Goal: Task Accomplishment & Management: Use online tool/utility

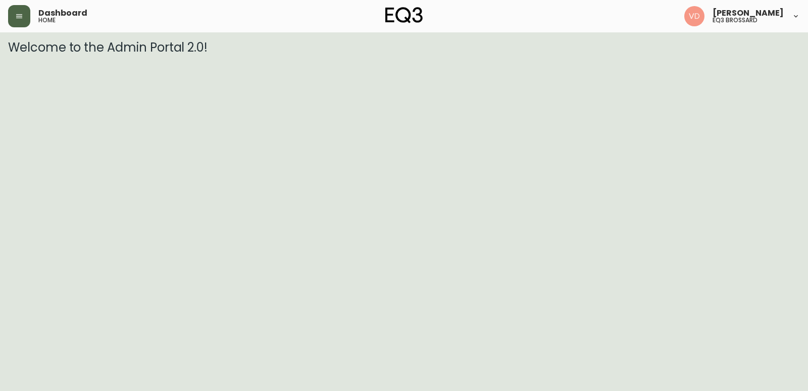
click at [25, 16] on button "button" at bounding box center [19, 16] width 22 height 22
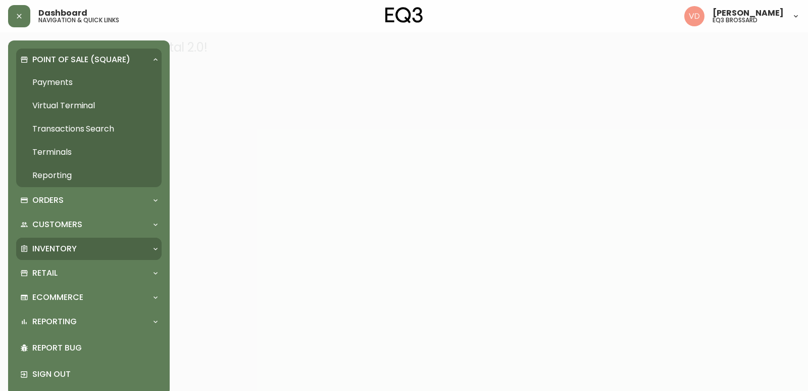
scroll to position [13, 0]
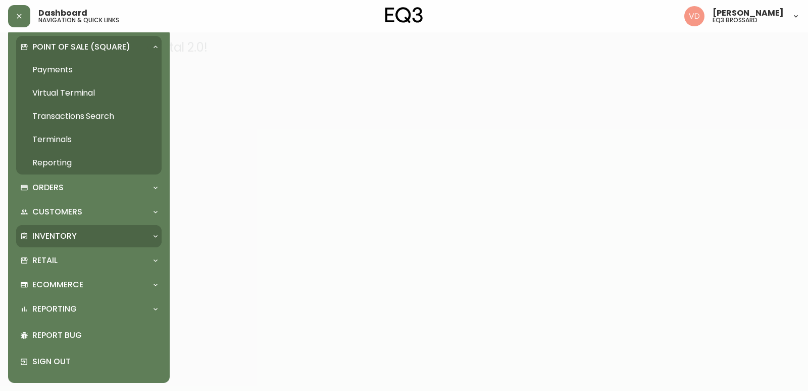
click at [155, 231] on div "Inventory" at bounding box center [89, 236] width 146 height 22
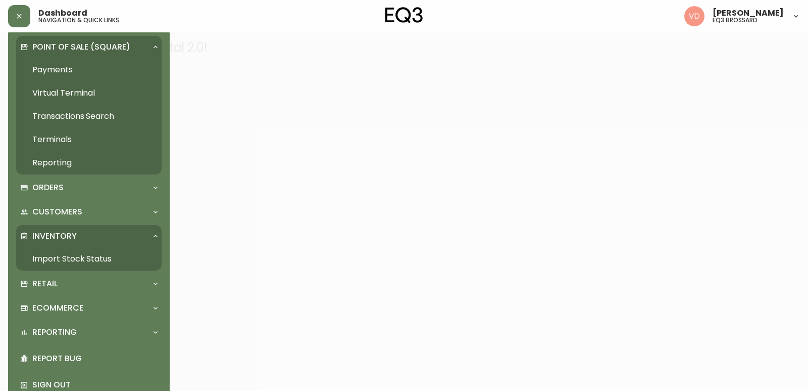
scroll to position [36, 0]
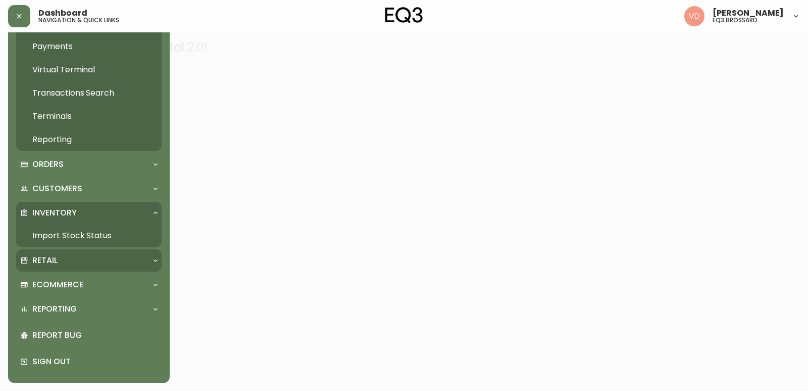
click at [161, 264] on div "Retail" at bounding box center [89, 260] width 146 height 22
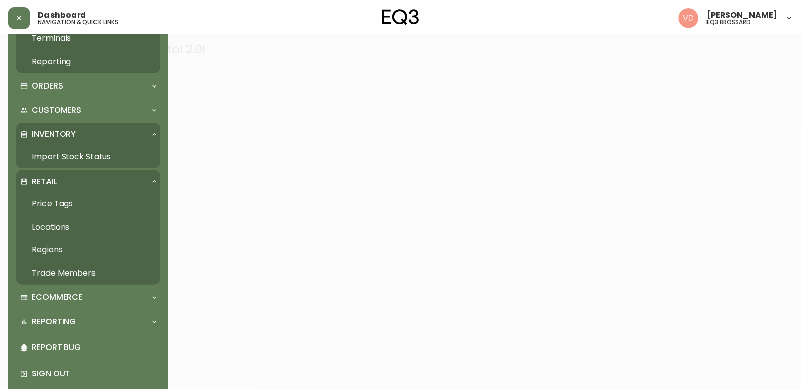
scroll to position [129, 0]
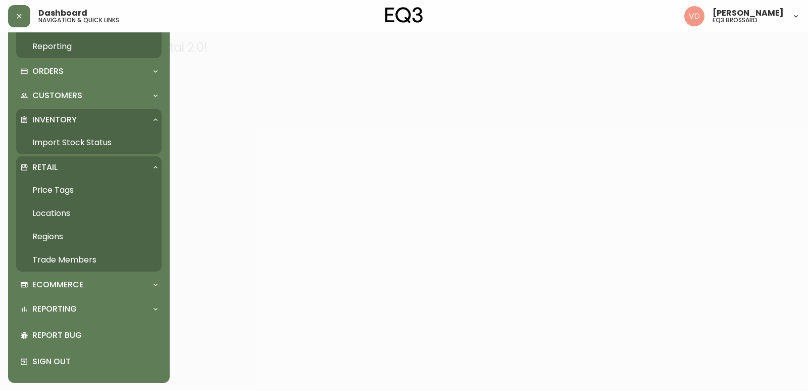
click at [54, 185] on link "Price Tags" at bounding box center [89, 189] width 146 height 23
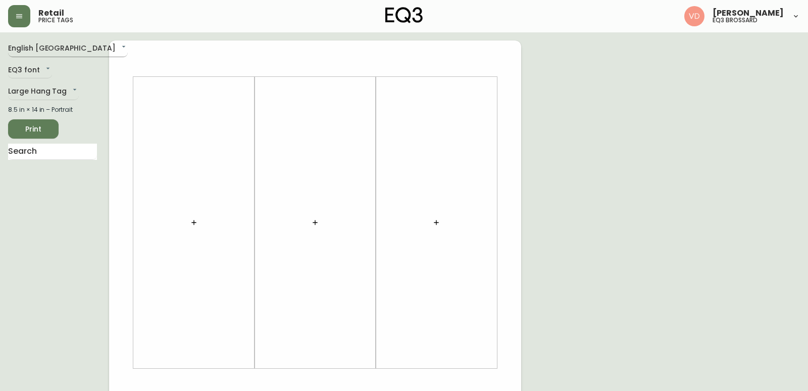
click at [62, 49] on body "Retail price tags [PERSON_NAME] eq3 [PERSON_NAME] English [GEOGRAPHIC_DATA] en_…" at bounding box center [404, 360] width 808 height 720
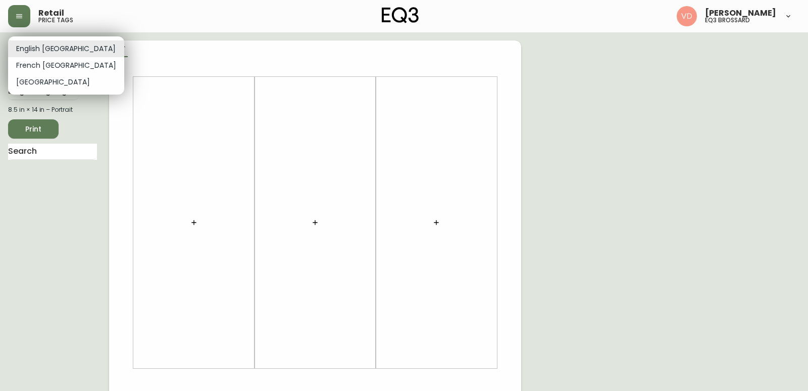
click at [71, 49] on li "English [GEOGRAPHIC_DATA]" at bounding box center [66, 48] width 116 height 17
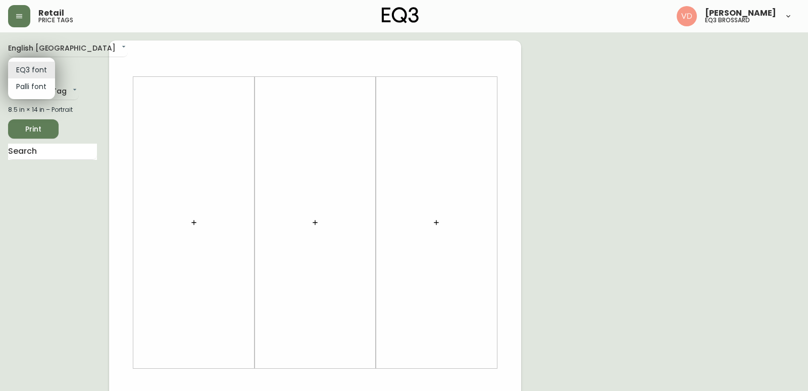
click at [41, 71] on body "Retail price tags [PERSON_NAME] eq3 [PERSON_NAME] English [GEOGRAPHIC_DATA] en_…" at bounding box center [404, 360] width 808 height 720
click at [103, 73] on div at bounding box center [404, 195] width 808 height 391
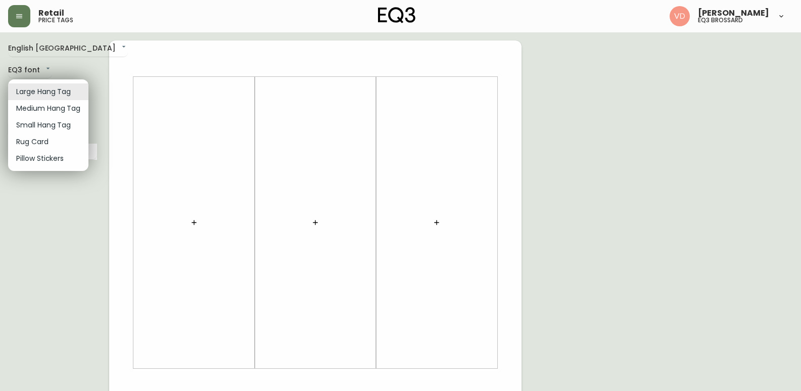
click at [62, 94] on body "Retail price tags [PERSON_NAME] eq3 [PERSON_NAME] English [GEOGRAPHIC_DATA] en_…" at bounding box center [400, 360] width 801 height 720
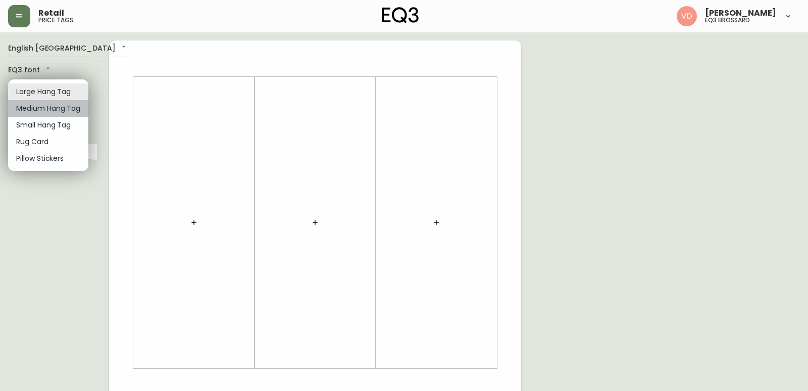
click at [61, 112] on li "Medium Hang Tag" at bounding box center [48, 108] width 80 height 17
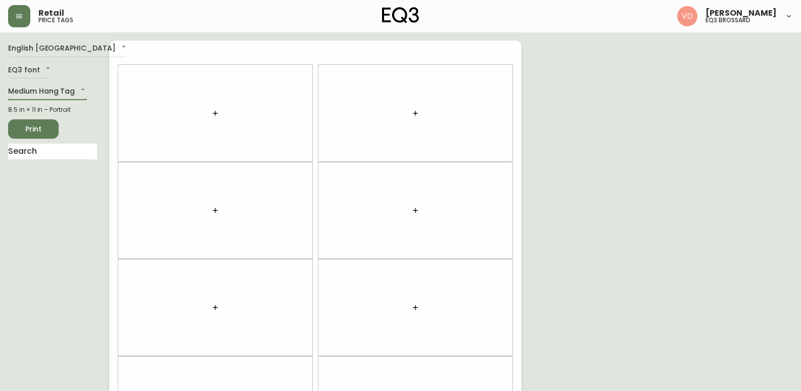
click at [76, 97] on body "Retail price tags [PERSON_NAME] eq3 [PERSON_NAME] English Canada en_CA EQ3 font…" at bounding box center [400, 287] width 801 height 574
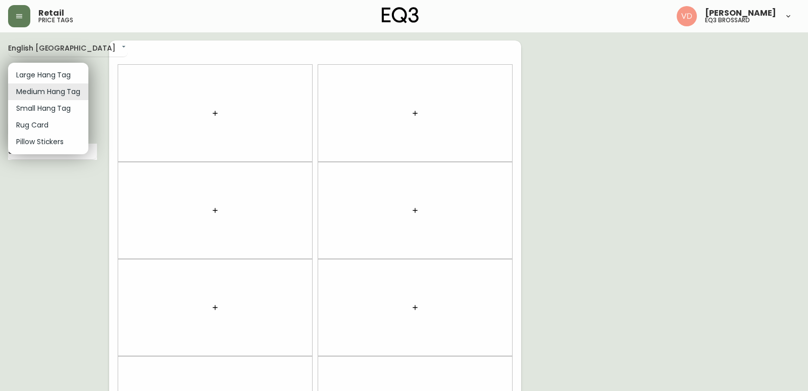
click at [61, 113] on li "Small Hang Tag" at bounding box center [48, 108] width 80 height 17
type input "small"
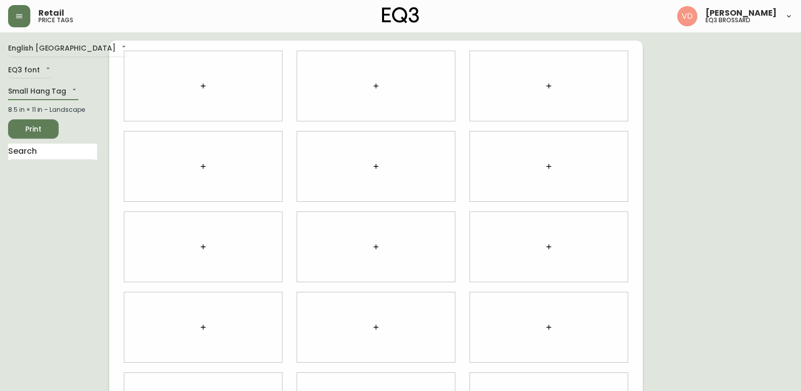
click at [207, 81] on button "button" at bounding box center [203, 86] width 20 height 20
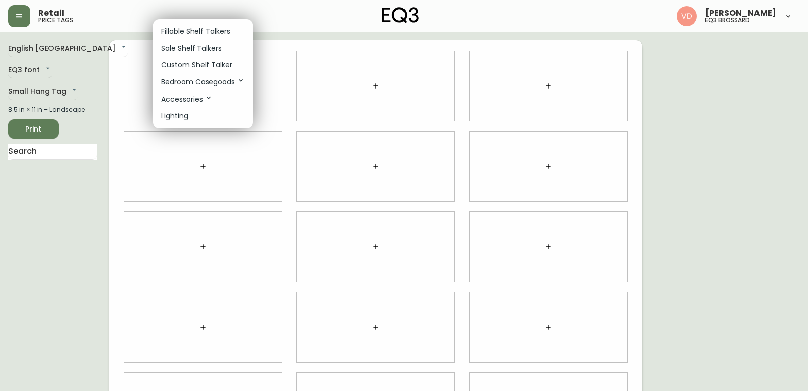
click at [265, 69] on div at bounding box center [404, 195] width 808 height 391
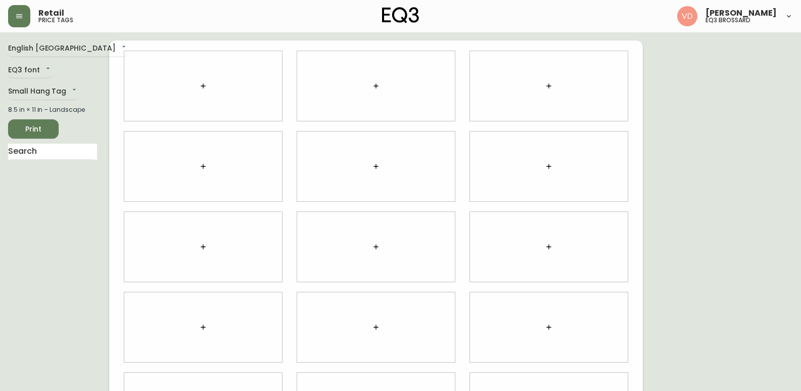
click at [262, 68] on div at bounding box center [203, 86] width 158 height 70
click at [204, 91] on button "button" at bounding box center [203, 86] width 20 height 20
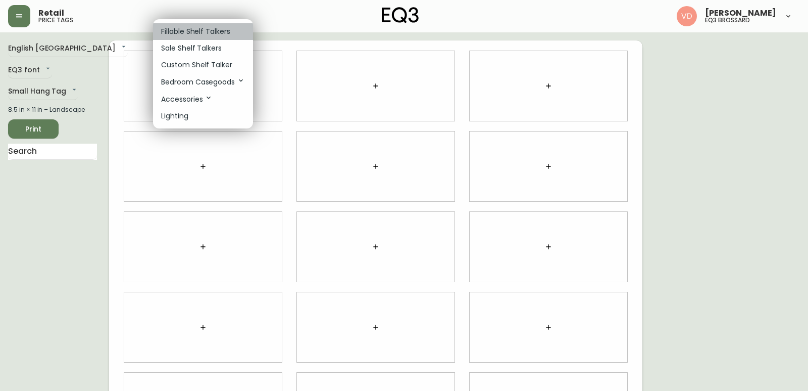
click at [209, 27] on p "Fillable Shelf Talkers" at bounding box center [195, 31] width 69 height 11
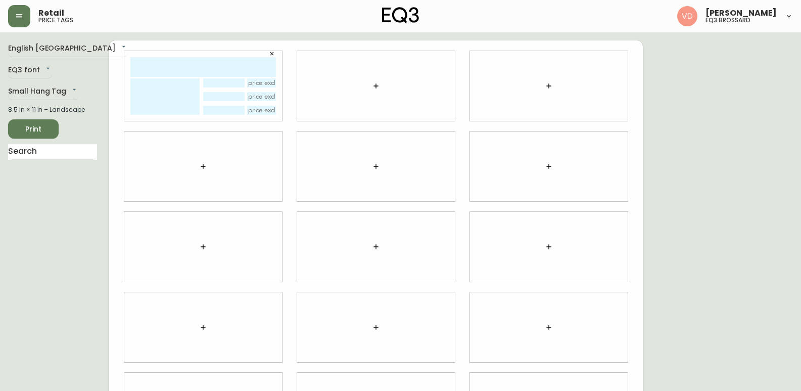
click at [188, 66] on input "text" at bounding box center [203, 67] width 146 height 20
click at [273, 54] on icon "button" at bounding box center [272, 54] width 6 height 6
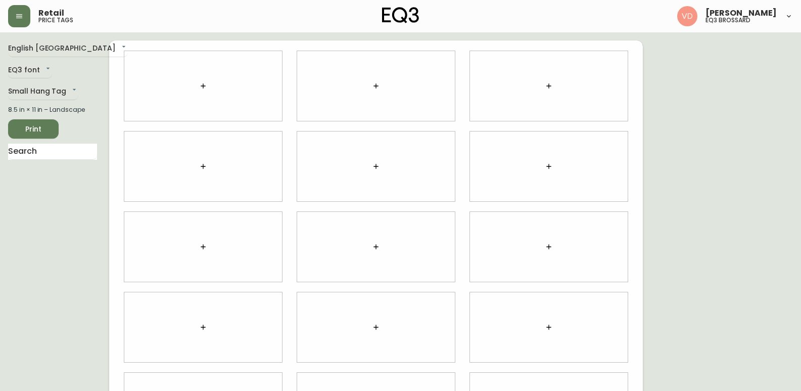
click at [198, 82] on button "button" at bounding box center [203, 86] width 20 height 20
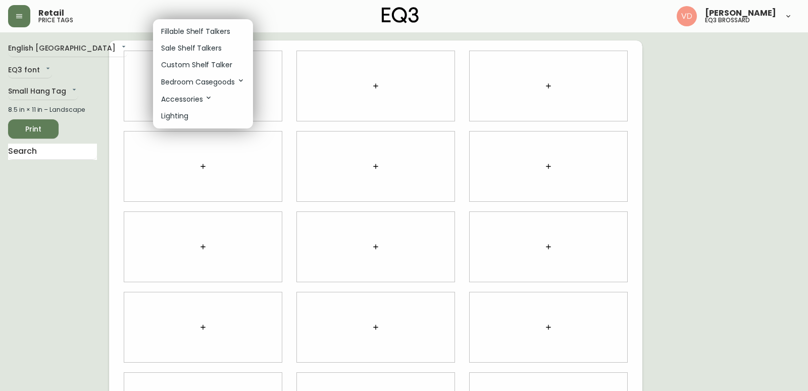
click at [198, 66] on p "Custom Shelf Talker" at bounding box center [196, 65] width 71 height 11
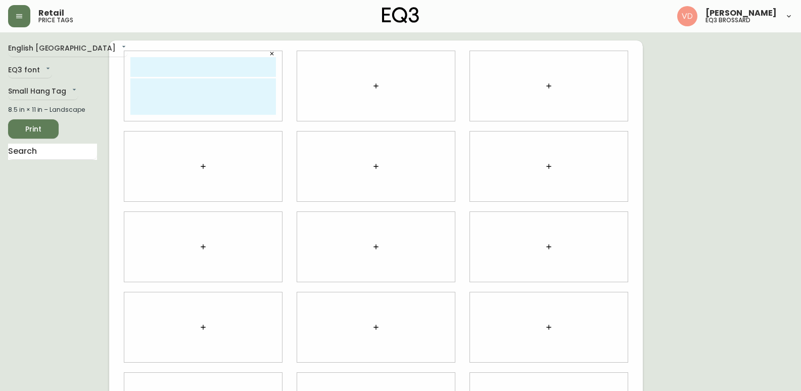
click at [183, 68] on input "text" at bounding box center [203, 67] width 146 height 20
click at [279, 117] on div "[PERSON_NAME]" at bounding box center [203, 86] width 158 height 70
click at [262, 66] on input "[PERSON_NAME]" at bounding box center [203, 67] width 146 height 20
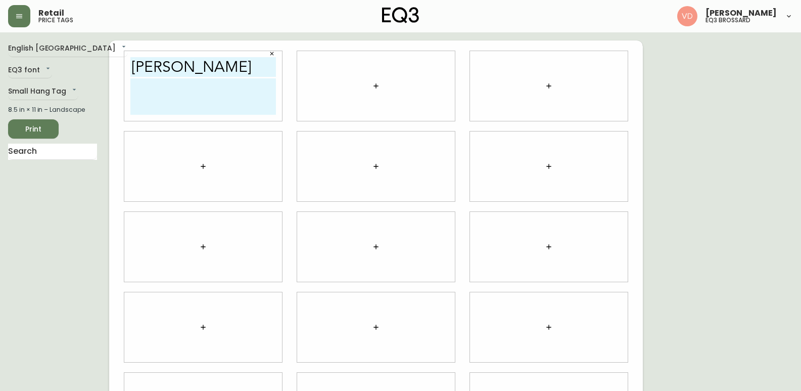
scroll to position [0, 6]
drag, startPoint x: 219, startPoint y: 68, endPoint x: 306, endPoint y: 78, distance: 88.0
click at [306, 78] on div "[PERSON_NAME]" at bounding box center [376, 246] width 534 height 412
type input "[PERSON_NAME]"
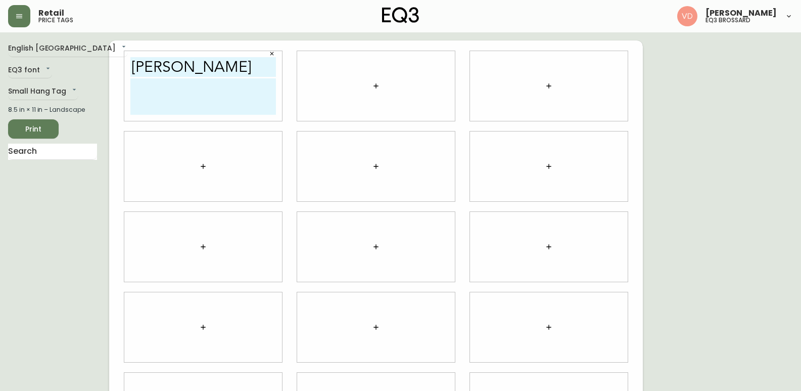
click at [260, 86] on textarea at bounding box center [203, 96] width 146 height 36
type textarea "ASSISTANTE GÉRANTE"
click at [238, 96] on textarea "ASSISTANTE GÉRANTE" at bounding box center [203, 96] width 146 height 36
click at [294, 67] on div at bounding box center [376, 86] width 173 height 80
click at [202, 92] on textarea "ASSISTANTE GÉRANTE [PHONE_NUMBER] [EMAIL_ADDRESS][DOMAIN_NAME]" at bounding box center [203, 96] width 146 height 36
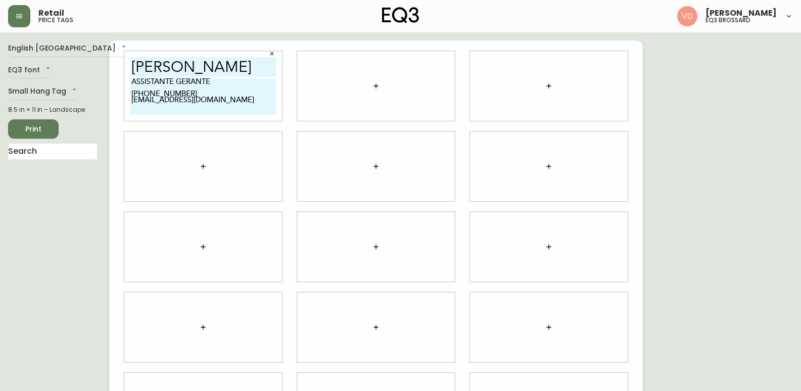
click at [213, 82] on textarea "ASSISTANTE GÉRANTE [PHONE_NUMBER] [EMAIL_ADDRESS][DOMAIN_NAME]" at bounding box center [203, 96] width 146 height 36
type textarea "ASSISTANTE GÉRANTE [PHONE_NUMBER] [EMAIL_ADDRESS][DOMAIN_NAME]"
click at [289, 89] on div "[PERSON_NAME] ASSISTANTE GÉRANTE [PHONE_NUMBER] [EMAIL_ADDRESS][DOMAIN_NAME]" at bounding box center [203, 86] width 173 height 80
click at [170, 71] on input "[PERSON_NAME]" at bounding box center [203, 67] width 146 height 20
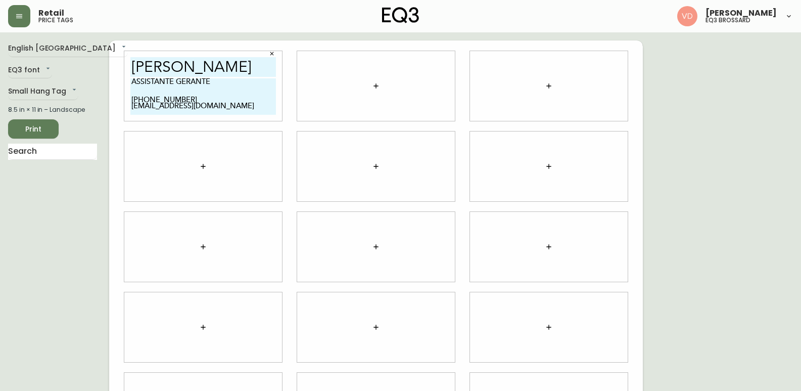
click at [170, 71] on input "[PERSON_NAME]" at bounding box center [203, 67] width 146 height 20
click at [325, 86] on div at bounding box center [376, 86] width 158 height 70
click at [367, 89] on button "button" at bounding box center [376, 86] width 20 height 20
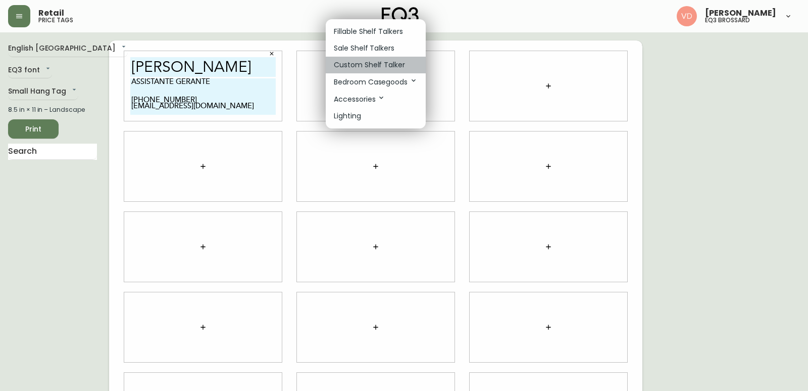
click at [363, 71] on li "Custom Shelf Talker" at bounding box center [376, 65] width 100 height 17
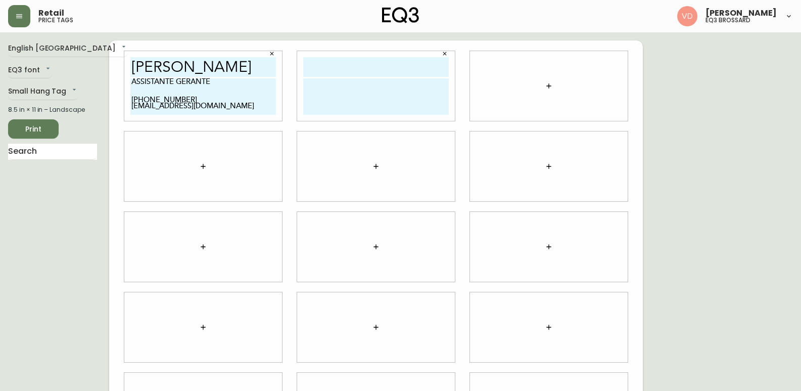
click at [363, 71] on input "text" at bounding box center [376, 67] width 146 height 20
paste input "[PERSON_NAME]"
type input "[PERSON_NAME]"
click at [551, 87] on icon "button" at bounding box center [549, 86] width 8 height 8
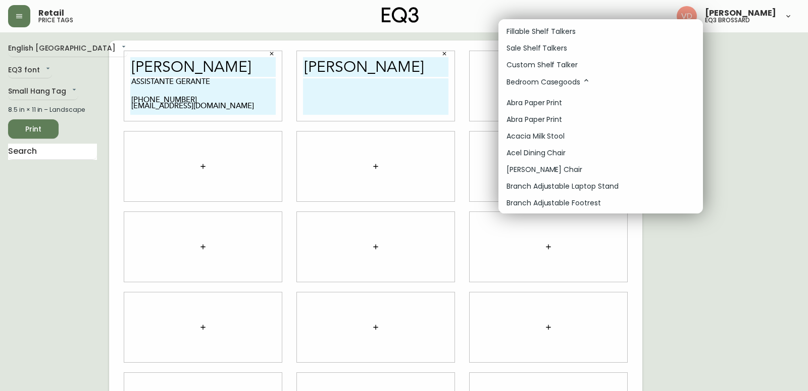
click at [522, 70] on li "Custom Shelf Talker" at bounding box center [601, 65] width 205 height 17
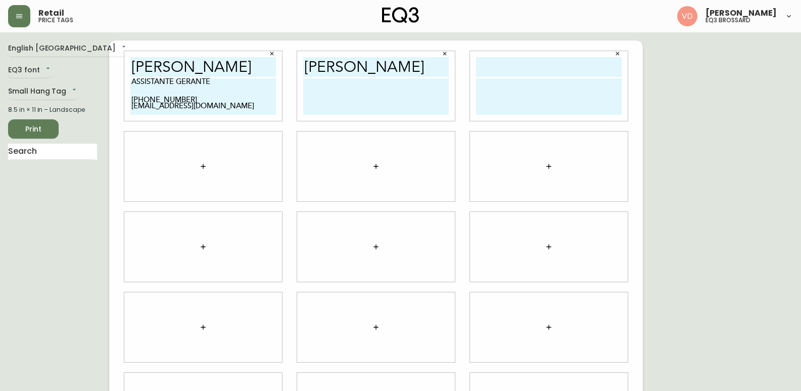
click at [520, 71] on input "text" at bounding box center [549, 67] width 146 height 20
paste input "[PERSON_NAME]"
type input "[PERSON_NAME]"
click at [201, 161] on button "button" at bounding box center [203, 166] width 20 height 20
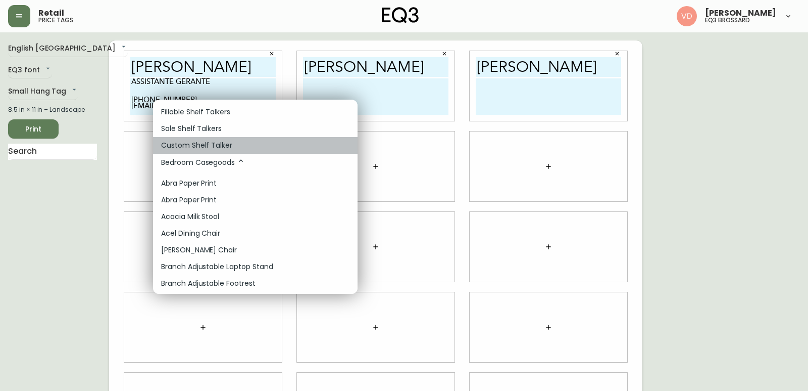
click at [191, 148] on p "Custom Shelf Talker" at bounding box center [196, 145] width 71 height 11
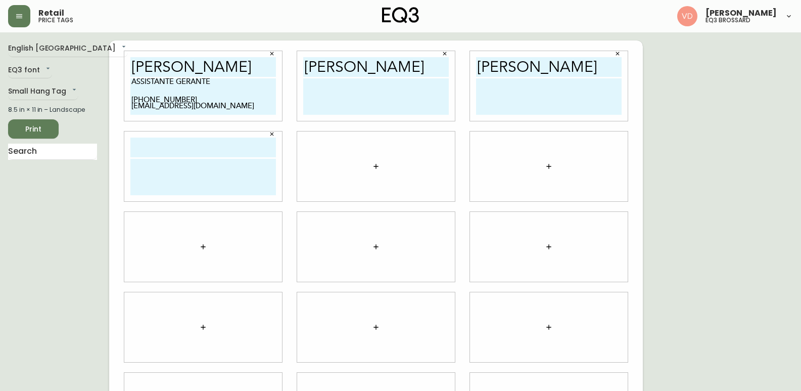
drag, startPoint x: 191, startPoint y: 148, endPoint x: 181, endPoint y: 149, distance: 9.7
click at [181, 149] on input "text" at bounding box center [203, 147] width 146 height 20
paste input "[PERSON_NAME]"
type input "[PERSON_NAME]"
click at [386, 165] on div at bounding box center [376, 166] width 158 height 70
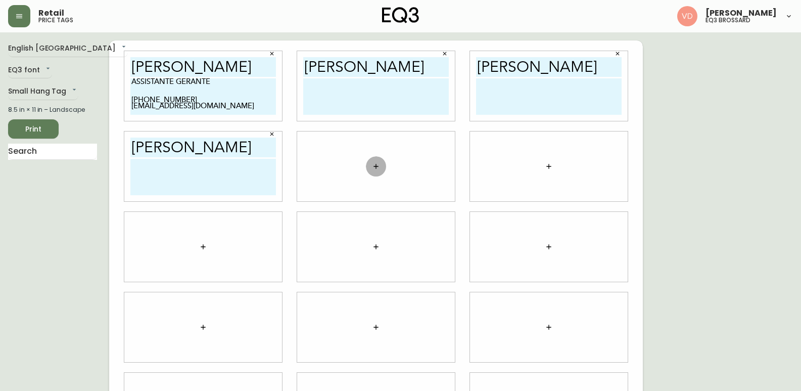
click at [369, 162] on button "button" at bounding box center [376, 166] width 20 height 20
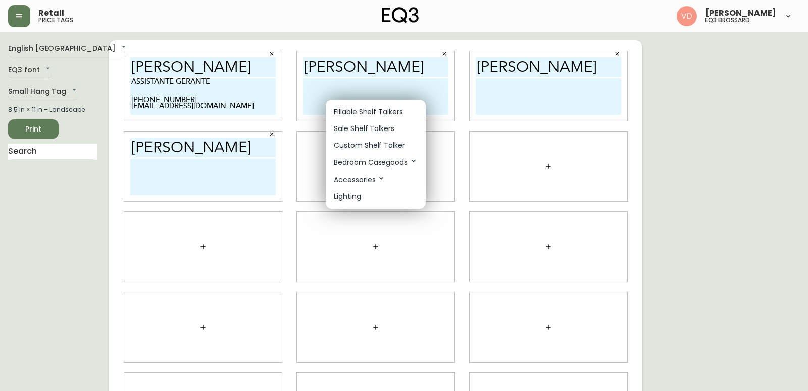
click at [360, 129] on p "Sale Shelf Talkers" at bounding box center [364, 128] width 61 height 11
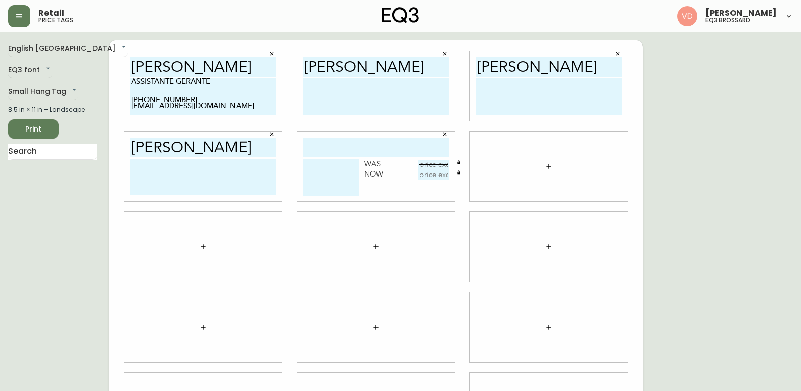
click at [378, 150] on input "text" at bounding box center [376, 147] width 146 height 20
click at [444, 133] on icon "button" at bounding box center [445, 134] width 6 height 6
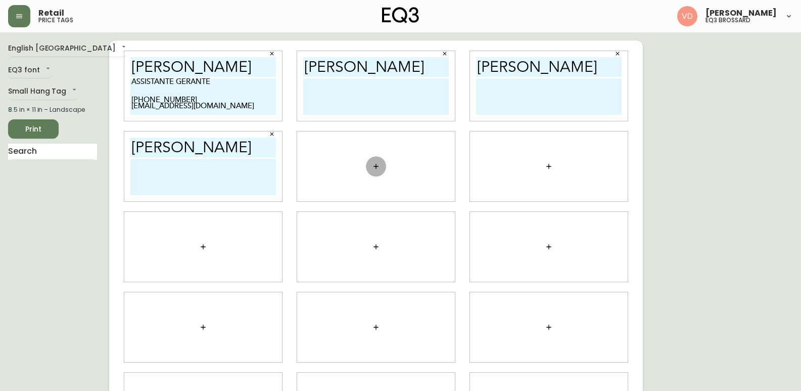
click at [374, 167] on icon "button" at bounding box center [376, 166] width 8 height 8
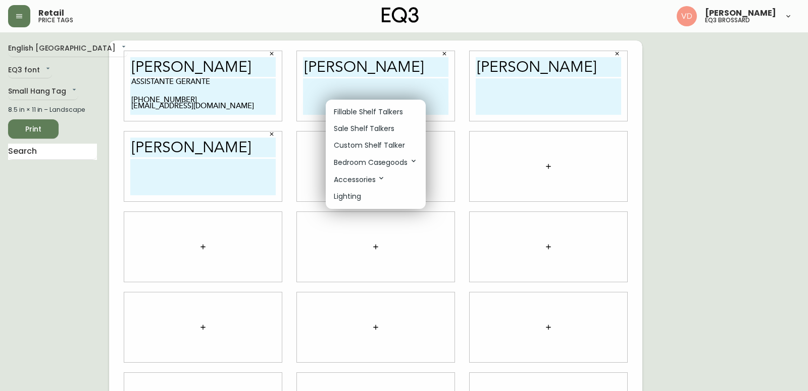
click at [363, 148] on p "Custom Shelf Talker" at bounding box center [369, 145] width 71 height 11
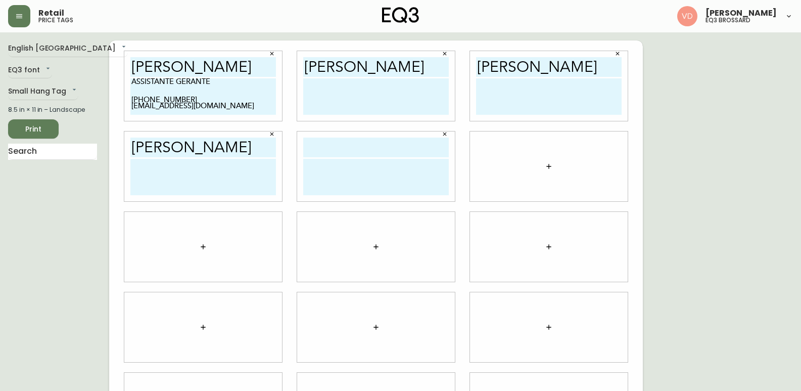
click at [363, 148] on input "text" at bounding box center [376, 147] width 146 height 20
paste input "[PERSON_NAME]"
type input "[PERSON_NAME]"
click at [549, 166] on icon "button" at bounding box center [549, 166] width 8 height 8
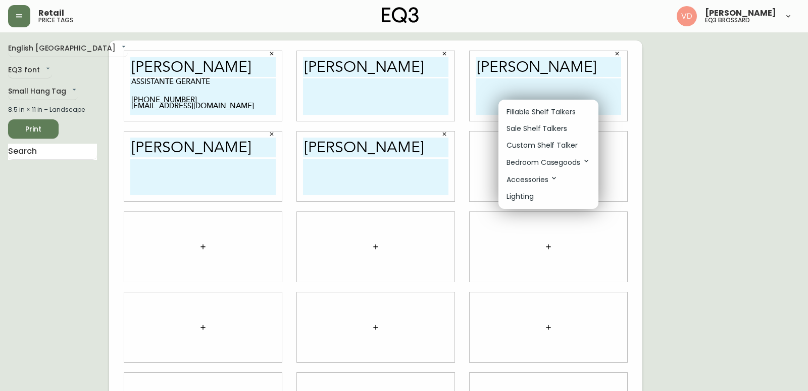
click at [534, 152] on li "Custom Shelf Talker" at bounding box center [549, 145] width 100 height 17
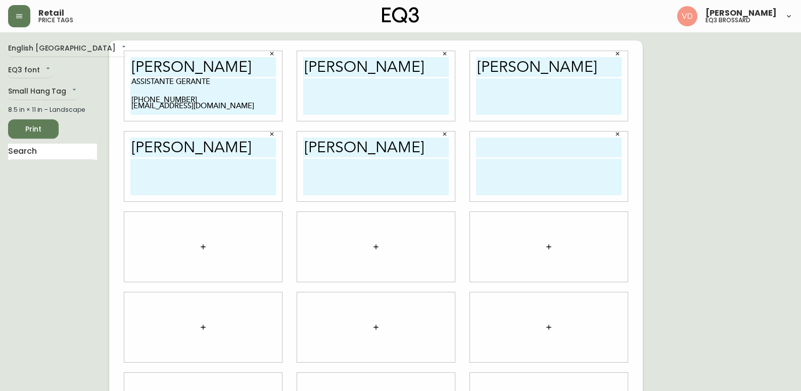
click at [534, 152] on input "text" at bounding box center [549, 147] width 146 height 20
paste input "[PERSON_NAME]"
type input "[PERSON_NAME]"
click at [201, 244] on icon "button" at bounding box center [203, 247] width 8 height 8
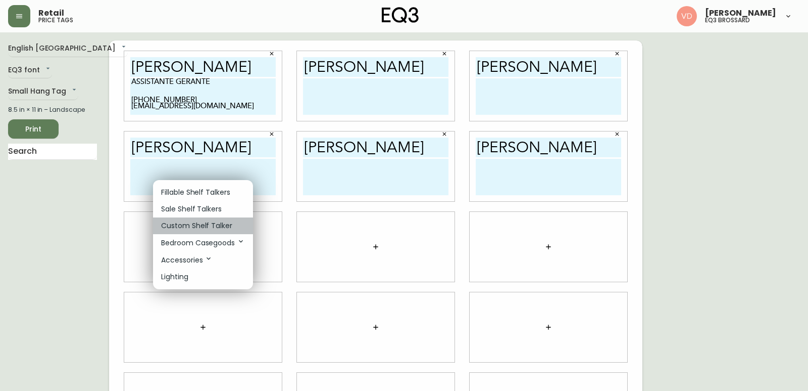
click at [199, 224] on p "Custom Shelf Talker" at bounding box center [196, 225] width 71 height 11
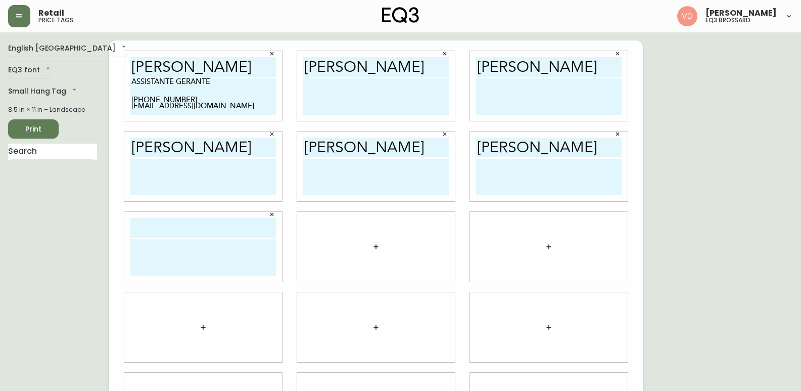
click at [199, 224] on input "text" at bounding box center [203, 228] width 146 height 20
paste input "[PERSON_NAME]"
type input "[PERSON_NAME]"
click at [376, 245] on icon "button" at bounding box center [375, 246] width 5 height 5
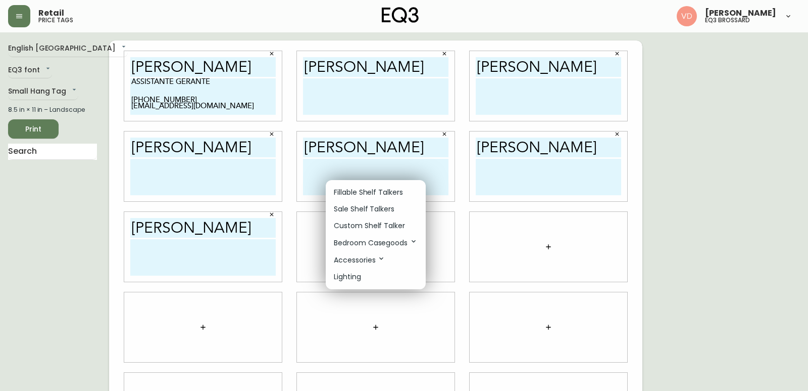
click at [368, 227] on p "Custom Shelf Talker" at bounding box center [369, 225] width 71 height 11
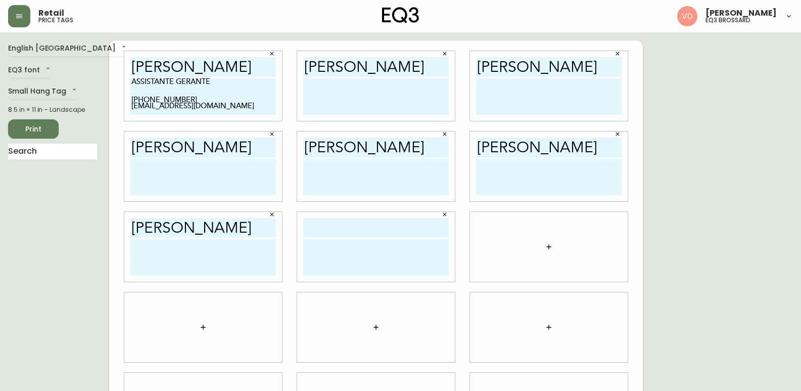
click at [368, 227] on input "text" at bounding box center [376, 228] width 146 height 20
paste input "[PERSON_NAME]"
type input "[PERSON_NAME]"
click at [547, 247] on icon "button" at bounding box center [548, 246] width 5 height 5
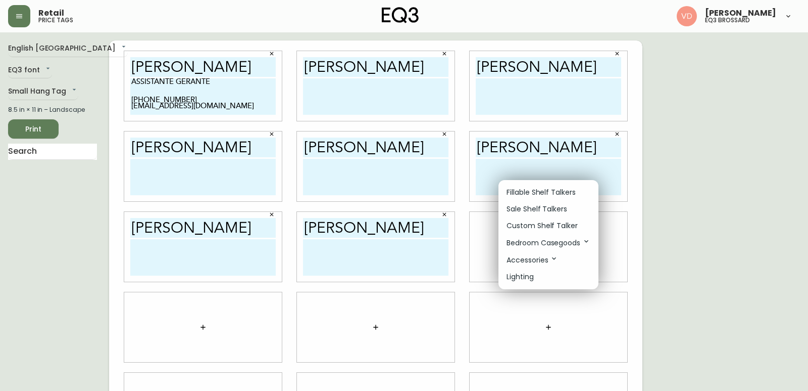
click at [540, 228] on p "Custom Shelf Talker" at bounding box center [542, 225] width 71 height 11
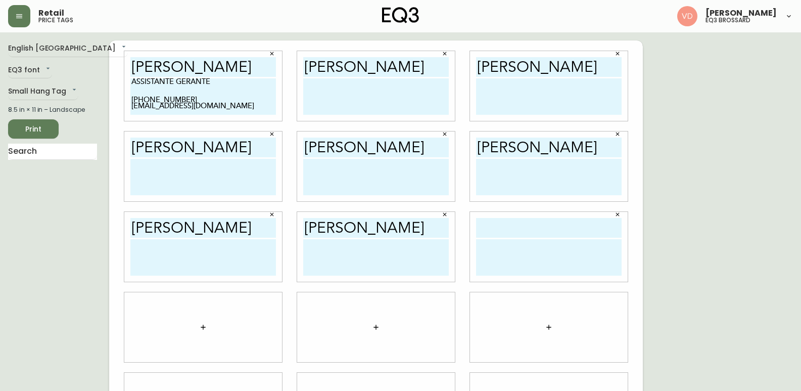
click at [540, 228] on input "text" at bounding box center [549, 228] width 146 height 20
paste input "[PERSON_NAME]"
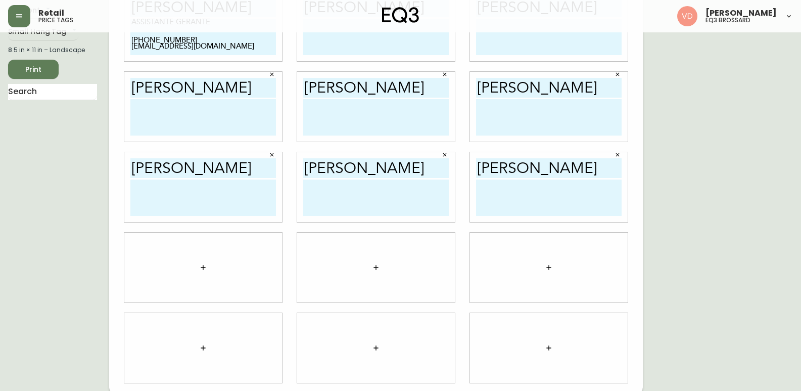
scroll to position [62, 0]
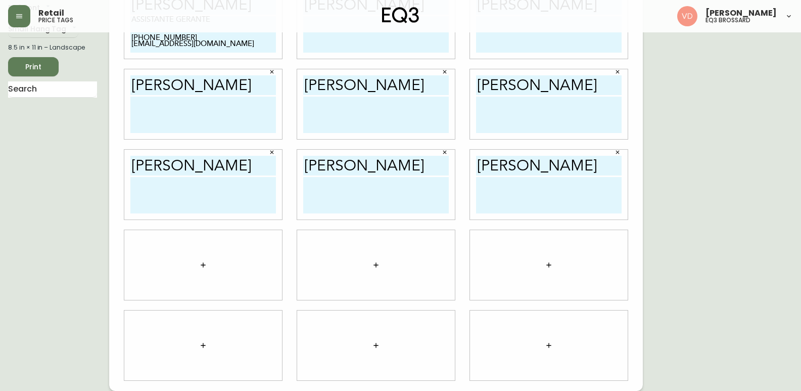
type input "[PERSON_NAME]"
click at [205, 264] on icon "button" at bounding box center [203, 265] width 8 height 8
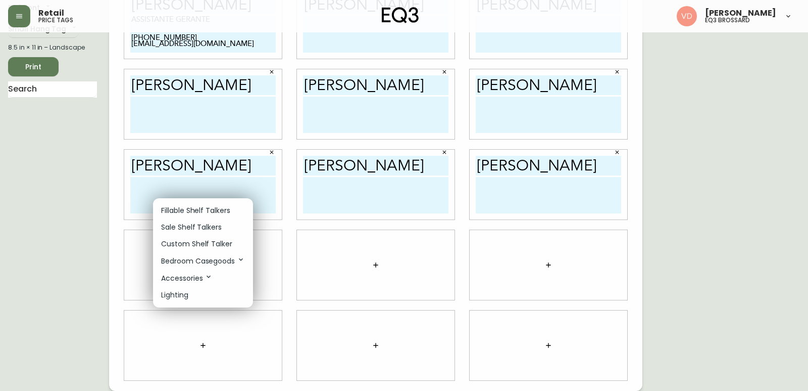
click at [199, 240] on p "Custom Shelf Talker" at bounding box center [196, 243] width 71 height 11
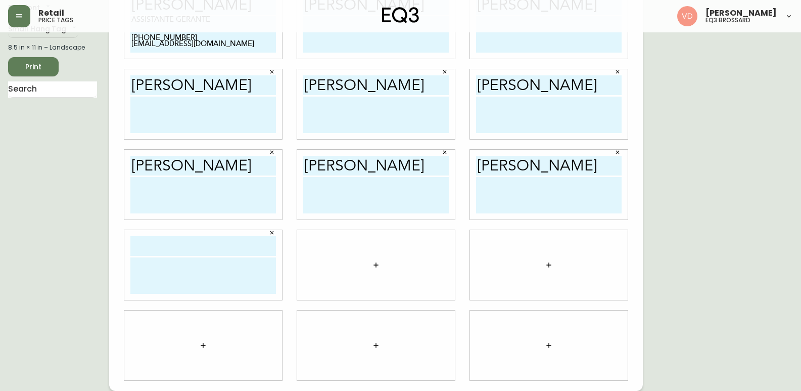
click at [199, 241] on input "text" at bounding box center [203, 246] width 146 height 20
paste input "[PERSON_NAME]"
type input "[PERSON_NAME]"
click at [370, 262] on button "button" at bounding box center [376, 265] width 20 height 20
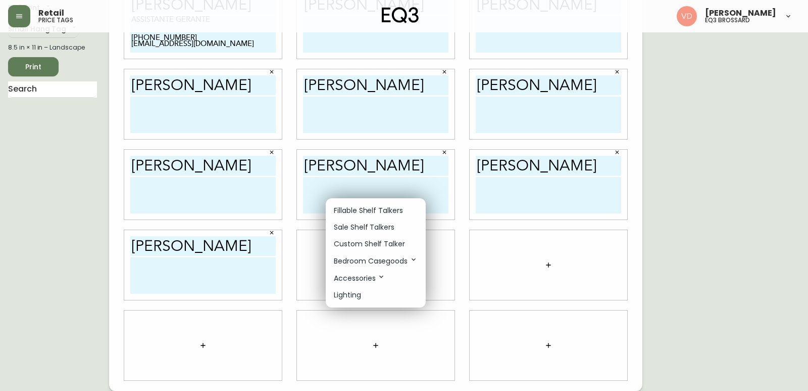
click at [368, 239] on p "Custom Shelf Talker" at bounding box center [369, 243] width 71 height 11
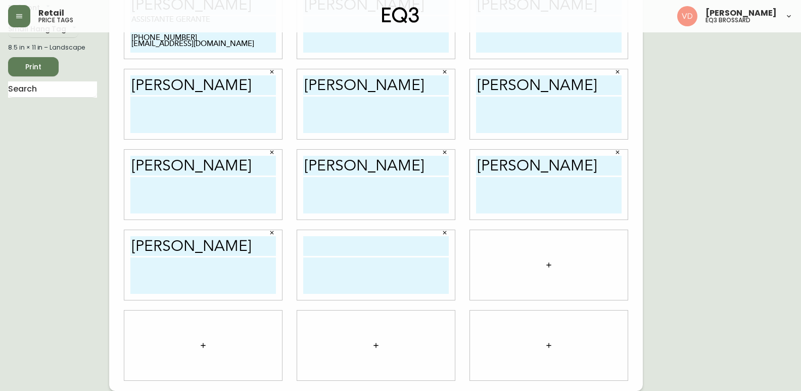
click at [387, 254] on input "text" at bounding box center [376, 246] width 146 height 20
paste input "[PERSON_NAME]"
type input "[PERSON_NAME]"
click at [547, 264] on icon "button" at bounding box center [549, 265] width 8 height 8
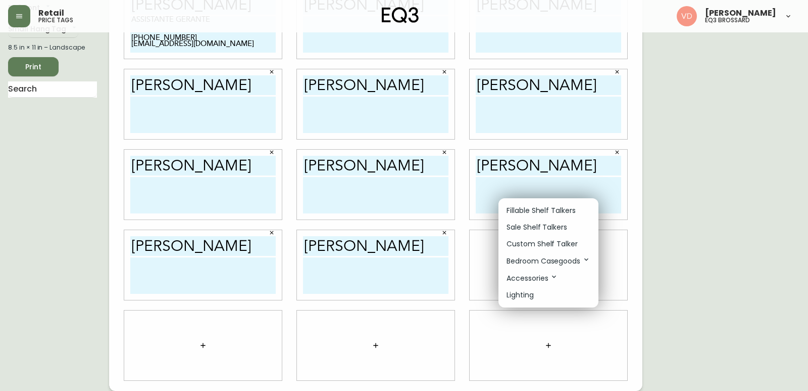
click at [517, 243] on p "Custom Shelf Talker" at bounding box center [542, 243] width 71 height 11
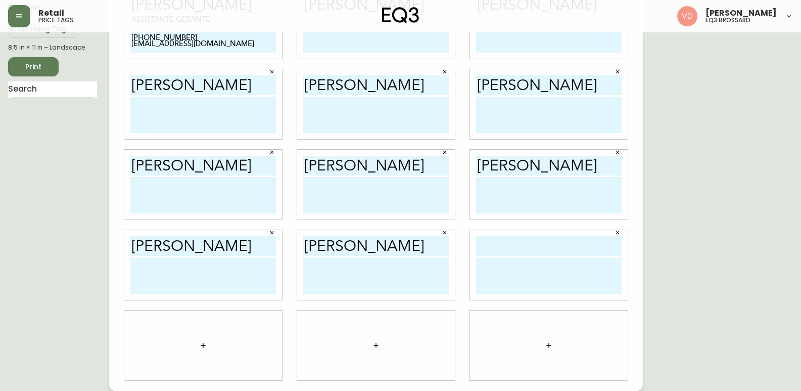
click at [517, 243] on input "text" at bounding box center [549, 246] width 146 height 20
paste input "[PERSON_NAME]"
type input "[PERSON_NAME]"
click at [201, 342] on icon "button" at bounding box center [203, 345] width 8 height 8
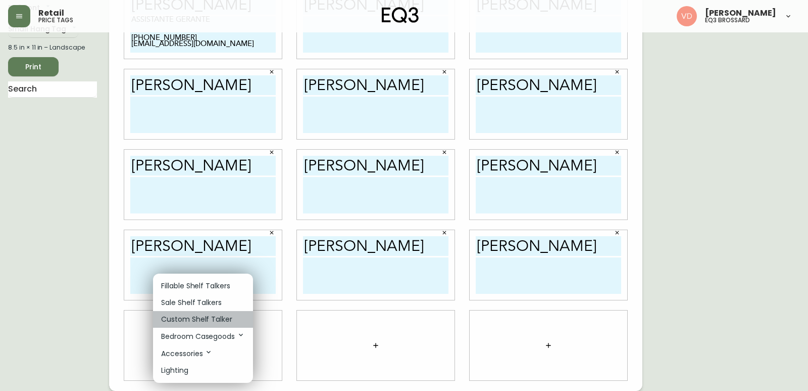
click at [180, 316] on p "Custom Shelf Talker" at bounding box center [196, 319] width 71 height 11
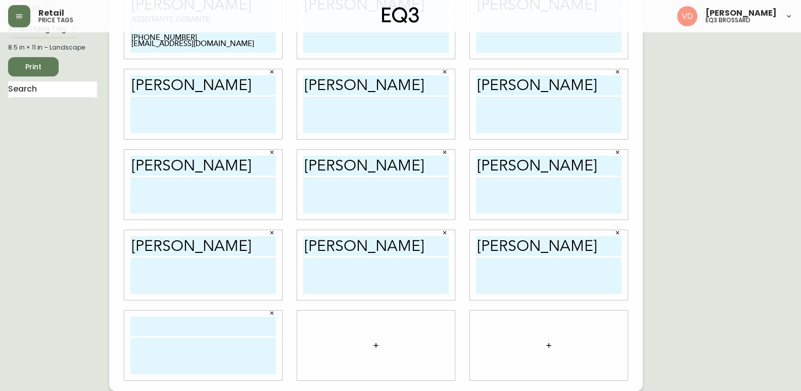
click at [176, 332] on input "text" at bounding box center [203, 326] width 146 height 20
paste input "[PERSON_NAME]"
type input "[PERSON_NAME]"
click at [373, 340] on button "button" at bounding box center [376, 345] width 20 height 20
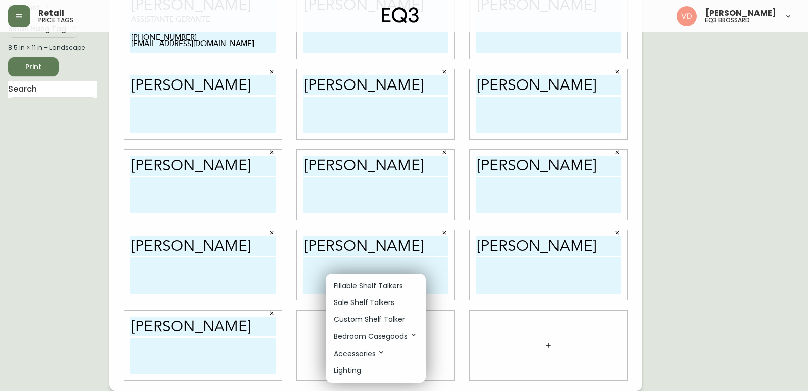
click at [368, 322] on p "Custom Shelf Talker" at bounding box center [369, 319] width 71 height 11
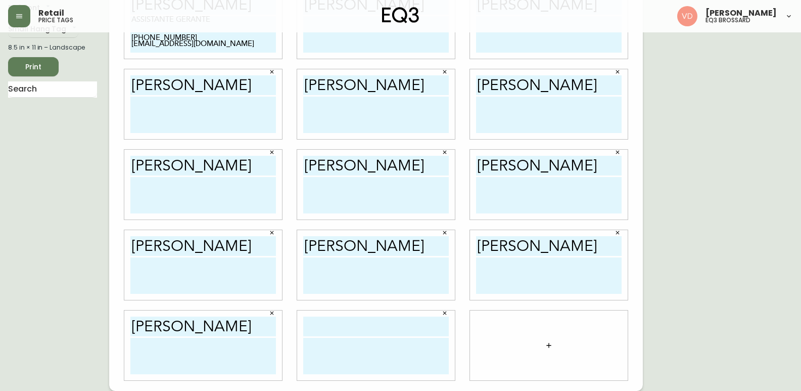
click at [367, 324] on input "text" at bounding box center [376, 326] width 146 height 20
paste input "[PERSON_NAME]"
type input "[PERSON_NAME]"
click at [548, 341] on button "button" at bounding box center [549, 345] width 20 height 20
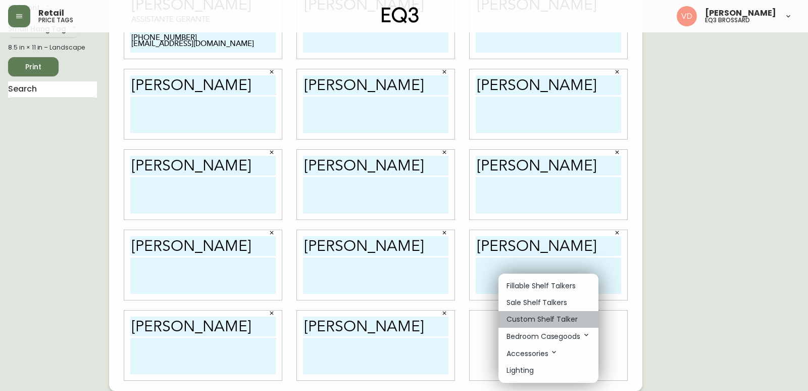
click at [530, 319] on p "Custom Shelf Talker" at bounding box center [542, 319] width 71 height 11
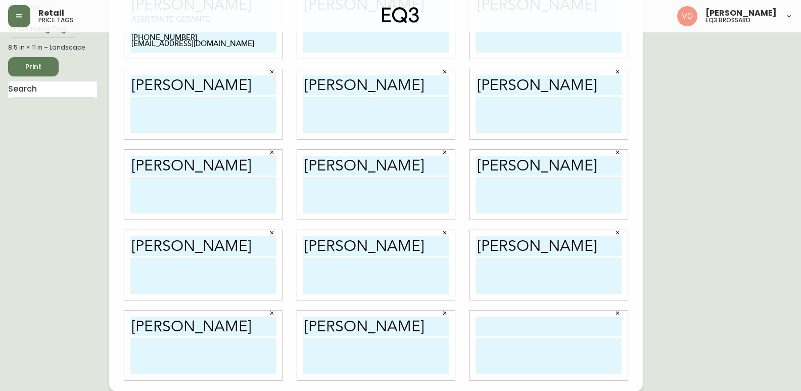
click at [530, 325] on input "text" at bounding box center [549, 326] width 146 height 20
paste input "[PERSON_NAME]"
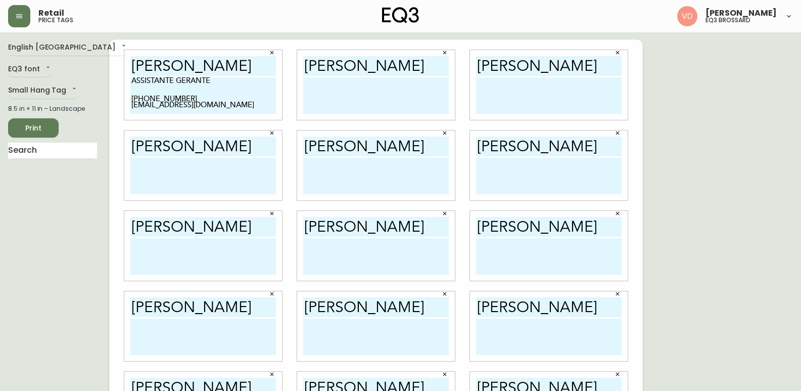
scroll to position [0, 0]
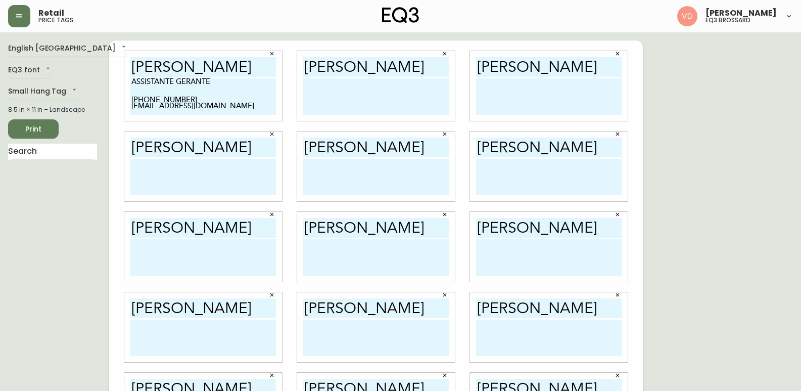
type input "[PERSON_NAME]"
drag, startPoint x: 234, startPoint y: 110, endPoint x: 121, endPoint y: 82, distance: 116.1
click at [121, 82] on div "[PERSON_NAME] ASSISTANTE GÉRANTE [PHONE_NUMBER] [EMAIL_ADDRESS][DOMAIN_NAME]" at bounding box center [203, 86] width 173 height 80
click at [360, 97] on textarea at bounding box center [376, 96] width 146 height 36
paste textarea "ASSISTANTE GÉRANTE [PHONE_NUMBER] [EMAIL_ADDRESS][DOMAIN_NAME]"
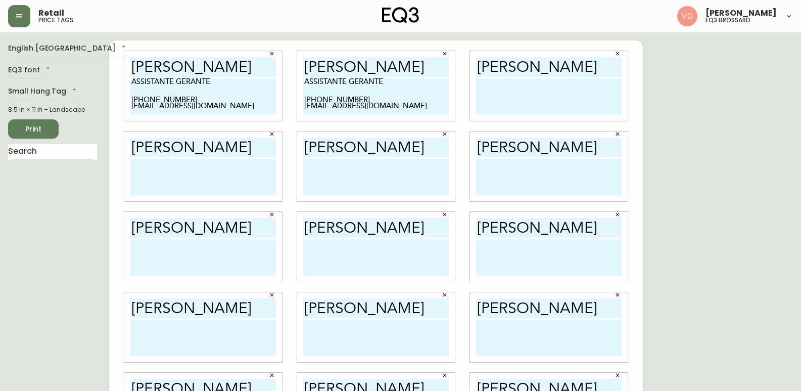
type textarea "ASSISTANTE GÉRANTE [PHONE_NUMBER] [EMAIL_ADDRESS][DOMAIN_NAME]"
click at [519, 100] on textarea at bounding box center [549, 96] width 146 height 36
paste textarea "ASSISTANTE GÉRANTE [PHONE_NUMBER] [EMAIL_ADDRESS][DOMAIN_NAME]"
type textarea "ASSISTANTE GÉRANTE [PHONE_NUMBER] [EMAIL_ADDRESS][DOMAIN_NAME]"
click at [182, 181] on textarea at bounding box center [203, 177] width 146 height 36
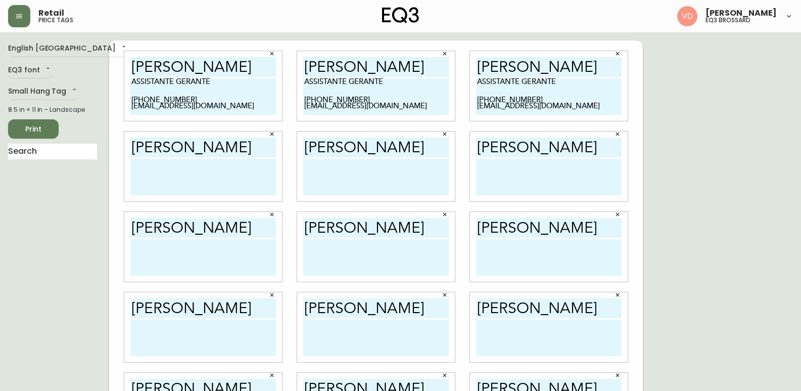
paste textarea "ASSISTANTE GÉRANTE [PHONE_NUMBER] [EMAIL_ADDRESS][DOMAIN_NAME]"
type textarea "ASSISTANTE GÉRANTE [PHONE_NUMBER] [EMAIL_ADDRESS][DOMAIN_NAME]"
click at [377, 188] on textarea at bounding box center [376, 177] width 146 height 36
paste textarea "ASSISTANTE GÉRANTE [PHONE_NUMBER] [EMAIL_ADDRESS][DOMAIN_NAME]"
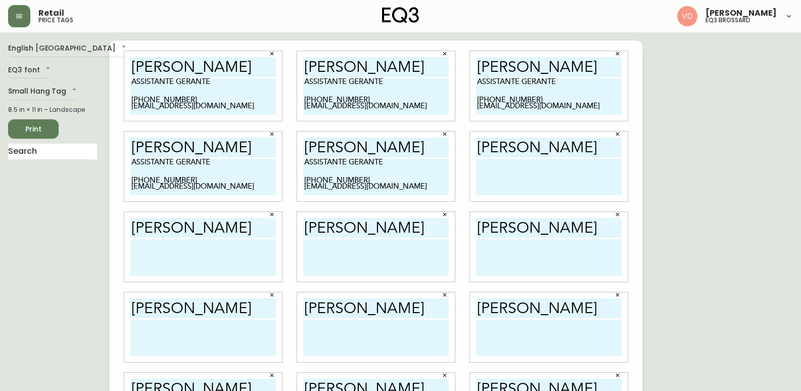
type textarea "ASSISTANTE GÉRANTE [PHONE_NUMBER] [EMAIL_ADDRESS][DOMAIN_NAME]"
click at [533, 184] on textarea at bounding box center [549, 177] width 146 height 36
paste textarea "ASSISTANTE GÉRANTE [PHONE_NUMBER] [EMAIL_ADDRESS][DOMAIN_NAME]"
type textarea "ASSISTANTE GÉRANTE [PHONE_NUMBER] [EMAIL_ADDRESS][DOMAIN_NAME]"
click at [158, 260] on textarea at bounding box center [203, 257] width 146 height 36
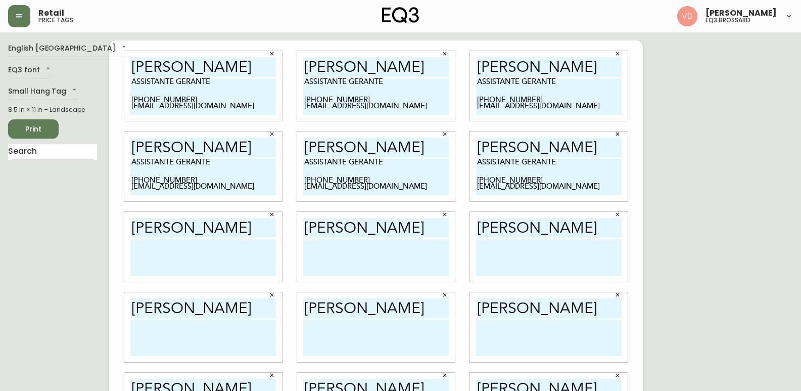
paste textarea "ASSISTANTE GÉRANTE [PHONE_NUMBER] [EMAIL_ADDRESS][DOMAIN_NAME]"
type textarea "ASSISTANTE GÉRANTE [PHONE_NUMBER] [EMAIL_ADDRESS][DOMAIN_NAME]"
click at [355, 257] on textarea at bounding box center [376, 257] width 146 height 36
paste textarea "ASSISTANTE GÉRANTE [PHONE_NUMBER] [EMAIL_ADDRESS][DOMAIN_NAME]"
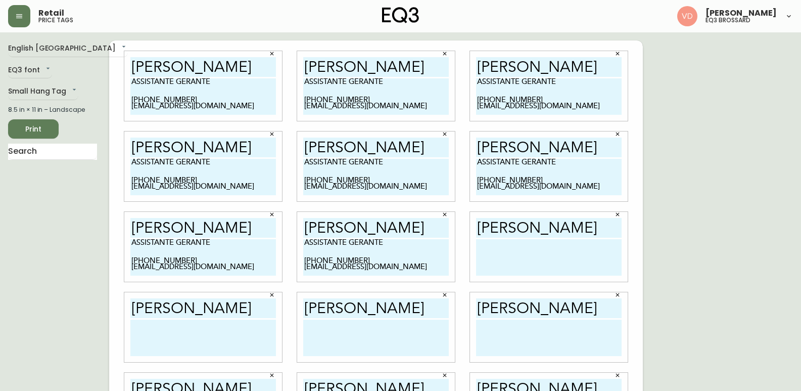
type textarea "ASSISTANTE GÉRANTE [PHONE_NUMBER] [EMAIL_ADDRESS][DOMAIN_NAME]"
click at [511, 263] on textarea at bounding box center [549, 257] width 146 height 36
paste textarea "ASSISTANTE GÉRANTE [PHONE_NUMBER] [EMAIL_ADDRESS][DOMAIN_NAME]"
type textarea "ASSISTANTE GÉRANTE [PHONE_NUMBER] [EMAIL_ADDRESS][DOMAIN_NAME]"
click at [232, 337] on textarea at bounding box center [203, 337] width 146 height 36
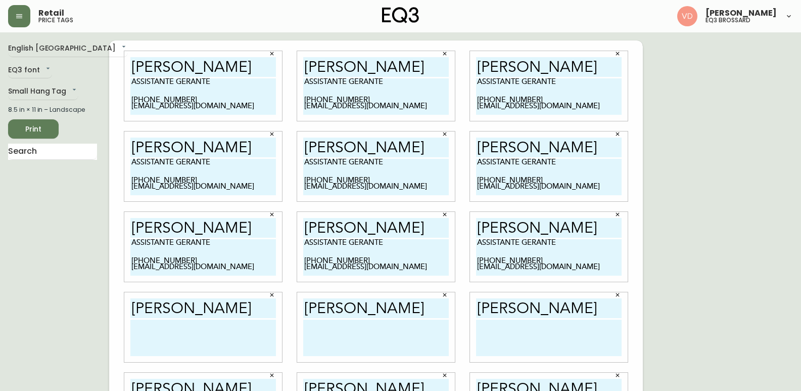
paste textarea "ASSISTANTE GÉRANTE [PHONE_NUMBER] [EMAIL_ADDRESS][DOMAIN_NAME]"
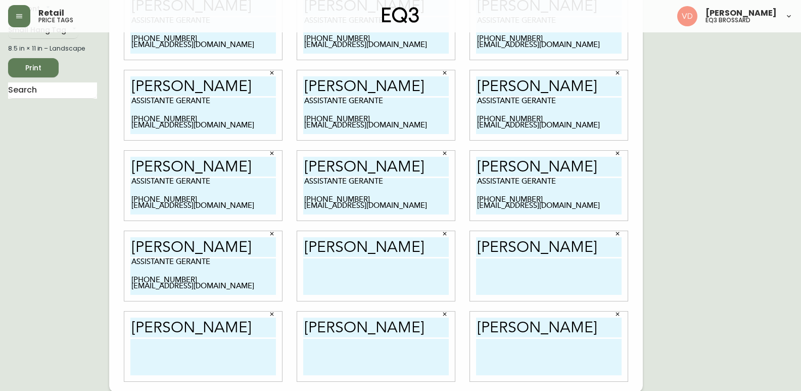
scroll to position [62, 0]
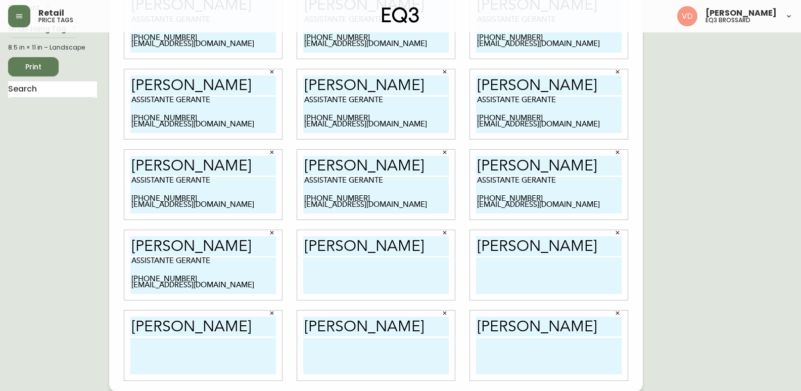
type textarea "ASSISTANTE GÉRANTE [PHONE_NUMBER] [EMAIL_ADDRESS][DOMAIN_NAME]"
click at [355, 279] on textarea at bounding box center [376, 275] width 146 height 36
paste textarea "ASSISTANTE GÉRANTE [PHONE_NUMBER] [EMAIL_ADDRESS][DOMAIN_NAME]"
type textarea "ASSISTANTE GÉRANTE [PHONE_NUMBER] [EMAIL_ADDRESS][DOMAIN_NAME]"
click at [555, 279] on textarea at bounding box center [549, 275] width 146 height 36
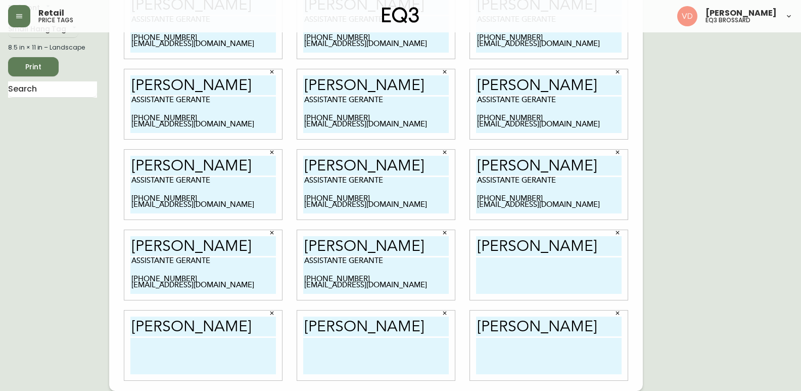
paste textarea "ASSISTANTE GÉRANTE [PHONE_NUMBER] [EMAIL_ADDRESS][DOMAIN_NAME]"
type textarea "ASSISTANTE GÉRANTE [PHONE_NUMBER] [EMAIL_ADDRESS][DOMAIN_NAME]"
click at [163, 354] on textarea at bounding box center [203, 356] width 146 height 36
paste textarea "ASSISTANTE GÉRANTE [PHONE_NUMBER] [EMAIL_ADDRESS][DOMAIN_NAME]"
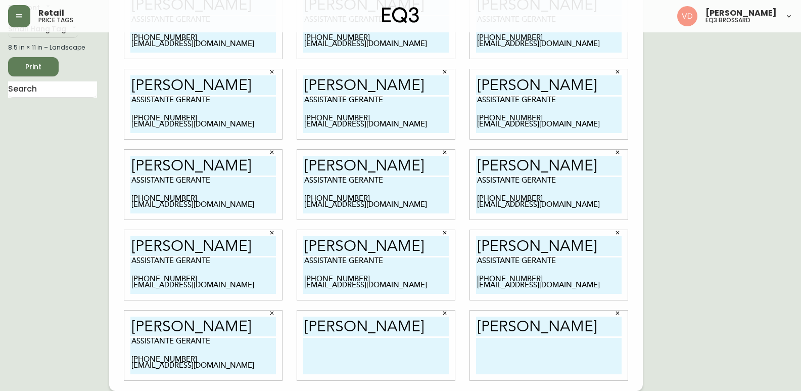
type textarea "ASSISTANTE GÉRANTE [PHONE_NUMBER] [EMAIL_ADDRESS][DOMAIN_NAME]"
click at [359, 353] on textarea at bounding box center [376, 356] width 146 height 36
paste textarea "ASSISTANTE GÉRANTE [PHONE_NUMBER] [EMAIL_ADDRESS][DOMAIN_NAME]"
type textarea "ASSISTANTE GÉRANTE [PHONE_NUMBER] [EMAIL_ADDRESS][DOMAIN_NAME]"
click at [567, 363] on textarea at bounding box center [549, 356] width 146 height 36
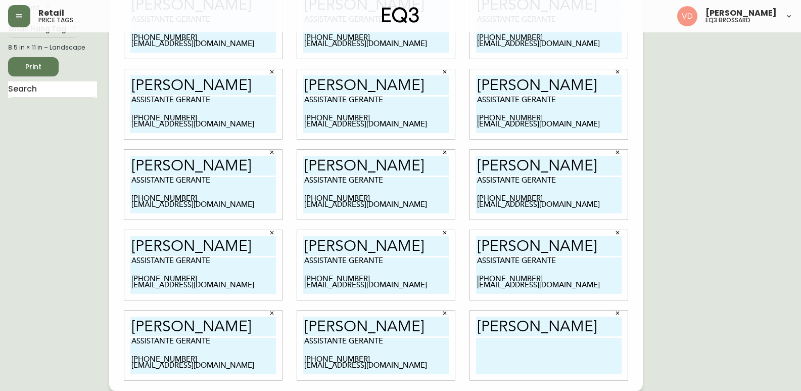
paste textarea "ASSISTANTE GÉRANTE [PHONE_NUMBER] [EMAIL_ADDRESS][DOMAIN_NAME]"
type textarea "ASSISTANTE GÉRANTE [PHONE_NUMBER] [EMAIL_ADDRESS][DOMAIN_NAME]"
click at [661, 326] on div "English Canada en_CA EQ3 font EQ3 Small Hang Tag small 8.5 in × 11 in – Landsca…" at bounding box center [400, 184] width 785 height 412
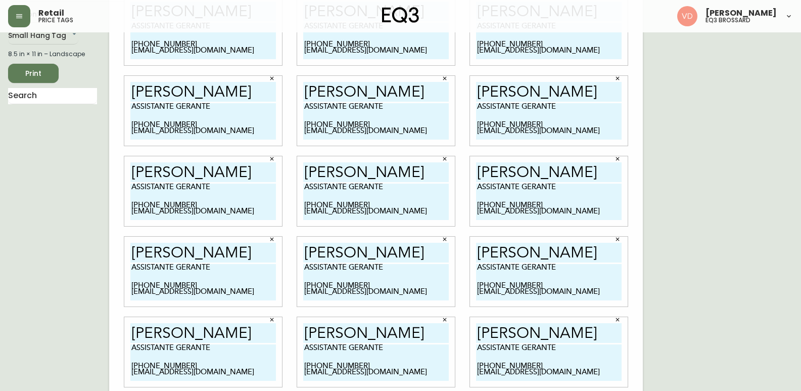
scroll to position [0, 0]
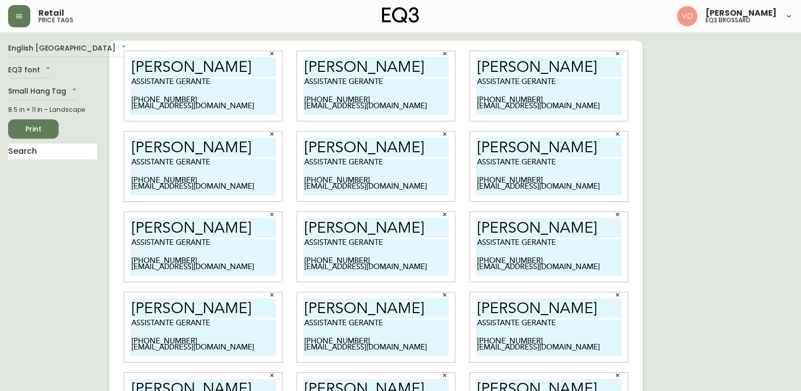
click at [38, 230] on div "English [GEOGRAPHIC_DATA] en_CA EQ3 font EQ3 Small Hang Tag small 8.5 in × 11 i…" at bounding box center [58, 246] width 101 height 412
click at [29, 130] on span "Print" at bounding box center [33, 129] width 34 height 13
click at [711, 232] on div "English Canada en_CA EQ3 font EQ3 Small Hang Tag small 8.5 in × 11 in – Landsca…" at bounding box center [400, 246] width 785 height 412
click at [49, 132] on span "Print" at bounding box center [33, 129] width 34 height 13
